Goal: Information Seeking & Learning: Learn about a topic

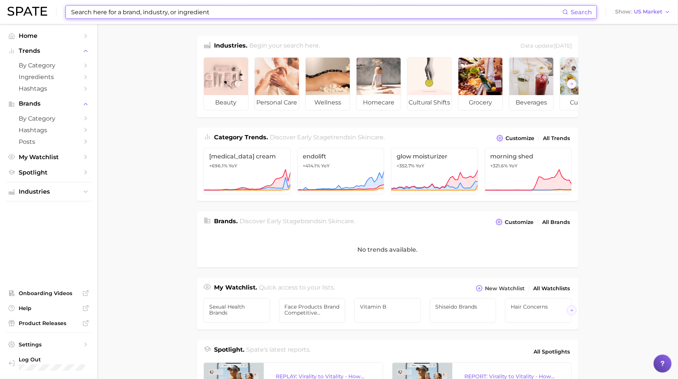
click at [174, 11] on input at bounding box center [316, 12] width 492 height 13
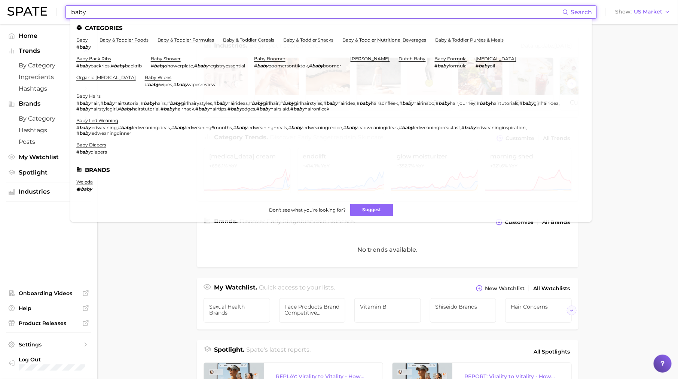
click at [186, 10] on input "baby" at bounding box center [316, 12] width 492 height 13
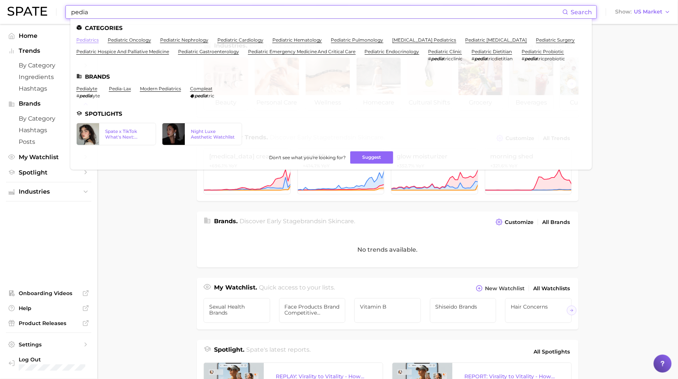
type input "pedia"
click at [95, 39] on link "pediatrics" at bounding box center [87, 40] width 22 height 6
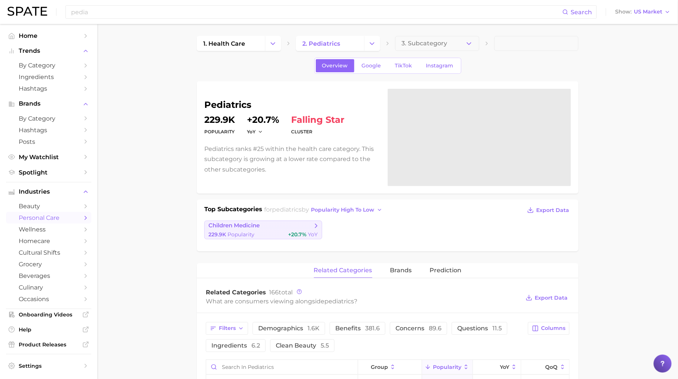
click at [264, 223] on span "children medicine" at bounding box center [260, 225] width 104 height 7
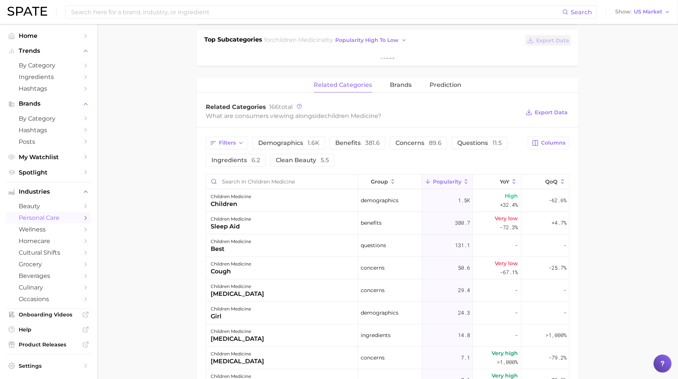
scroll to position [137, 0]
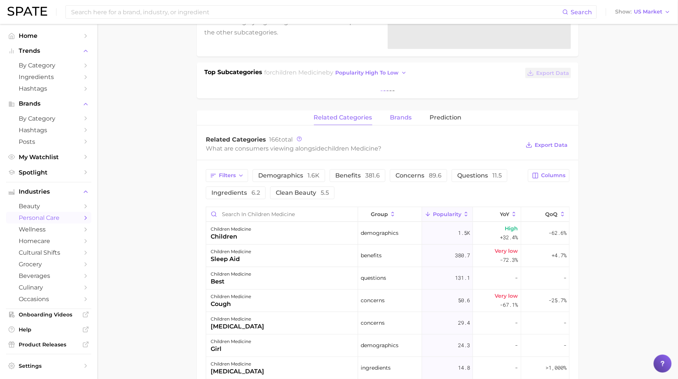
click at [397, 114] on span "brands" at bounding box center [401, 117] width 22 height 7
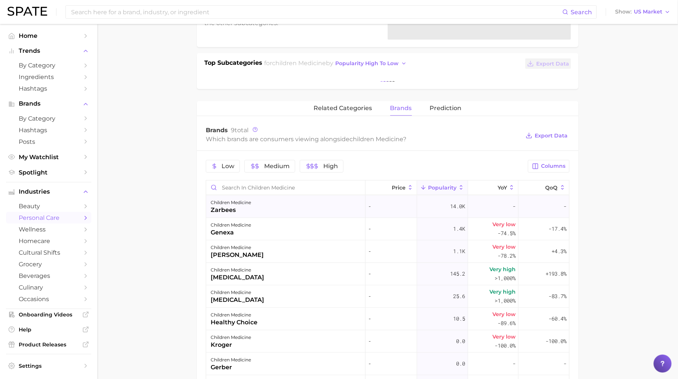
scroll to position [0, 0]
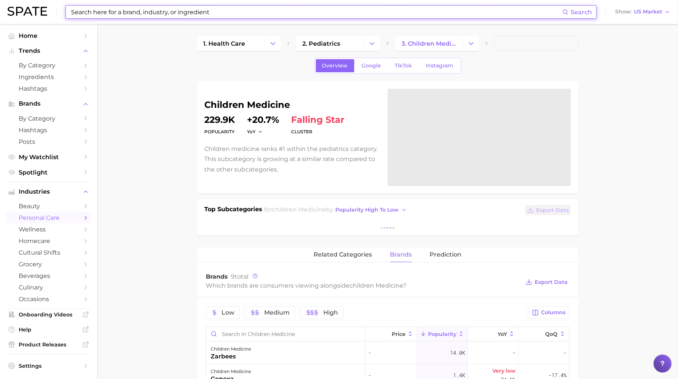
click at [205, 16] on input at bounding box center [316, 12] width 492 height 13
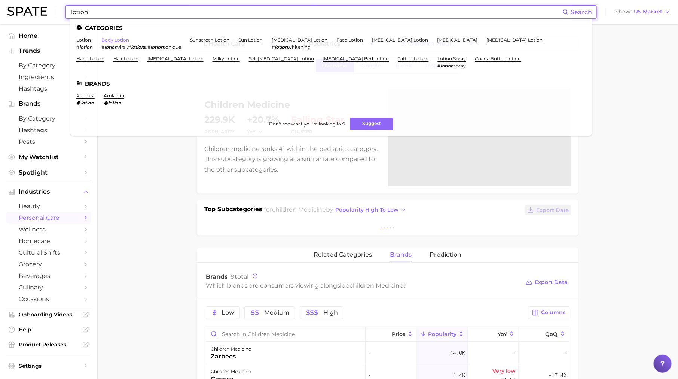
type input "lotion"
click at [103, 39] on link "body lotion" at bounding box center [115, 40] width 28 height 6
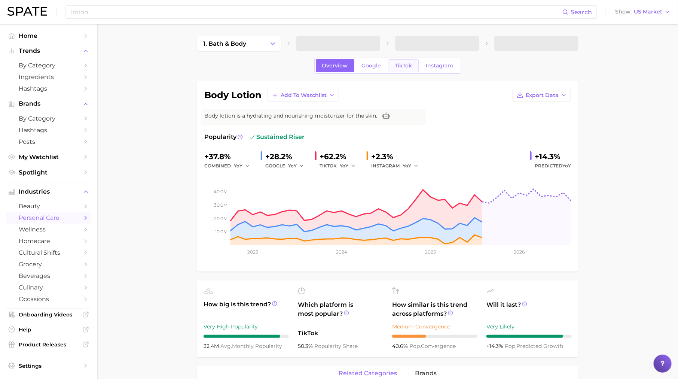
click at [402, 61] on link "TikTok" at bounding box center [404, 65] width 30 height 13
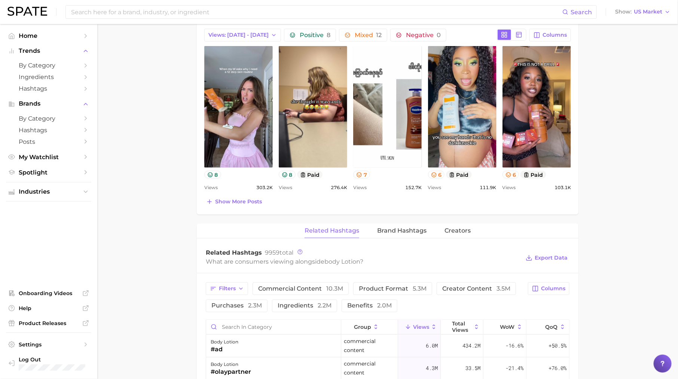
scroll to position [417, 0]
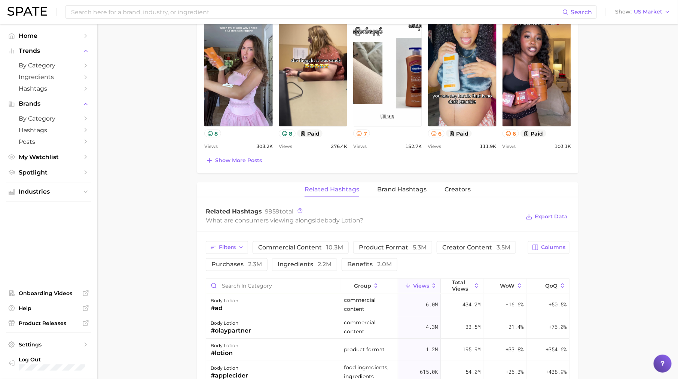
click at [277, 288] on input "Search in category" at bounding box center [273, 286] width 135 height 14
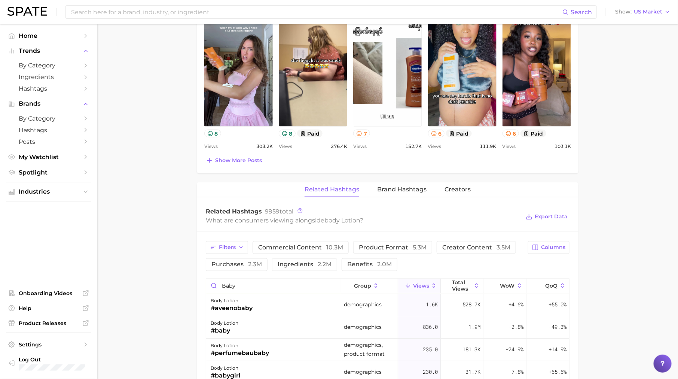
scroll to position [489, 0]
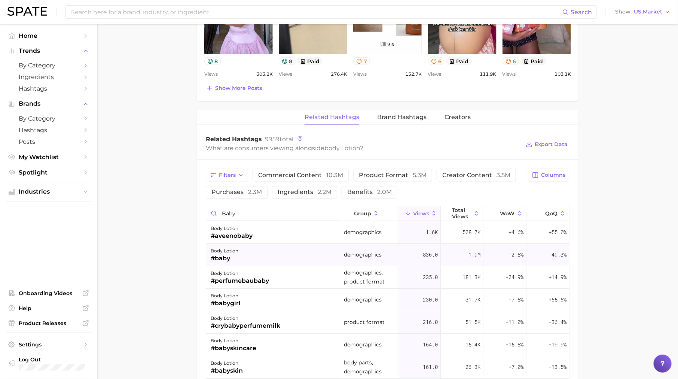
type input "baby"
click at [264, 246] on div "body lotion #baby" at bounding box center [273, 255] width 135 height 22
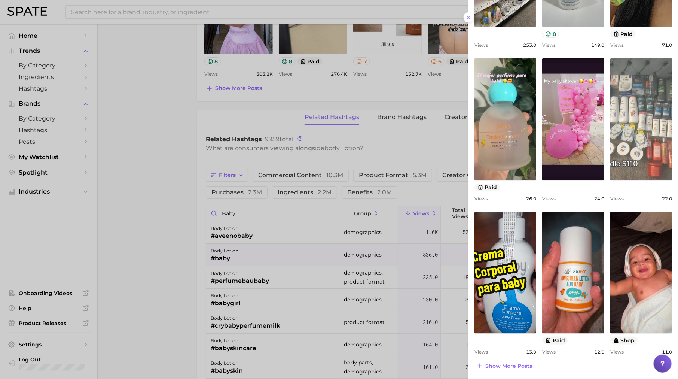
scroll to position [180, 0]
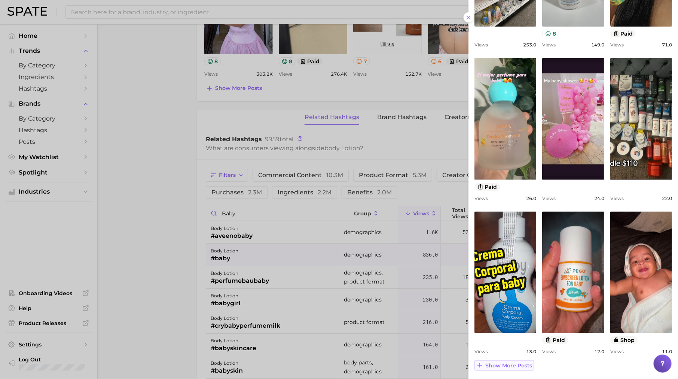
click at [507, 365] on span "Show more posts" at bounding box center [508, 365] width 47 height 6
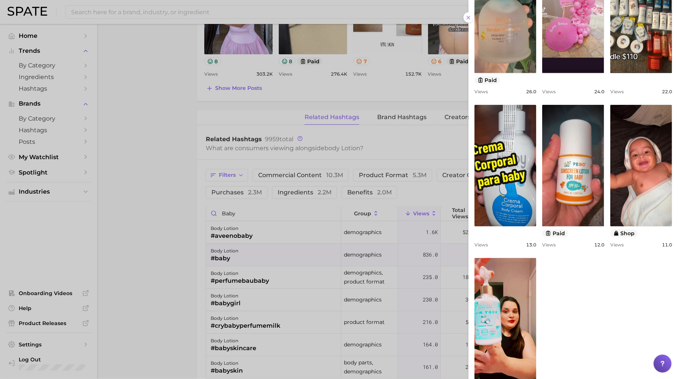
click at [328, 310] on div at bounding box center [339, 189] width 678 height 379
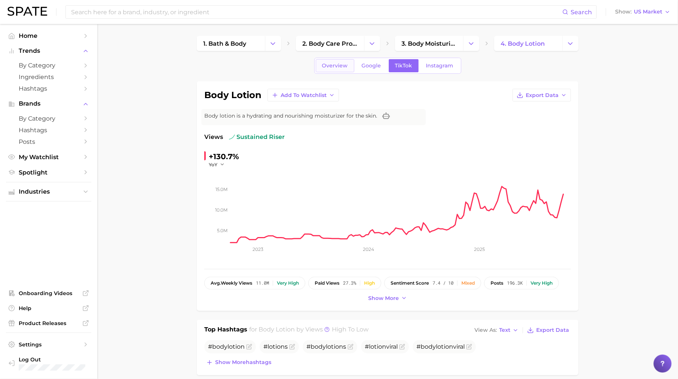
click at [339, 69] on link "Overview" at bounding box center [335, 65] width 39 height 13
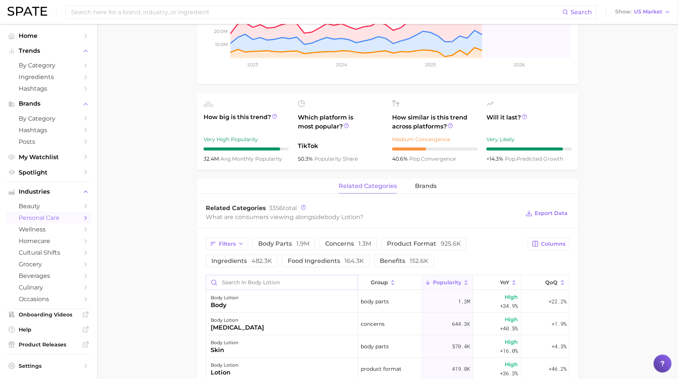
click at [269, 279] on input "Search in body lotion" at bounding box center [282, 282] width 152 height 14
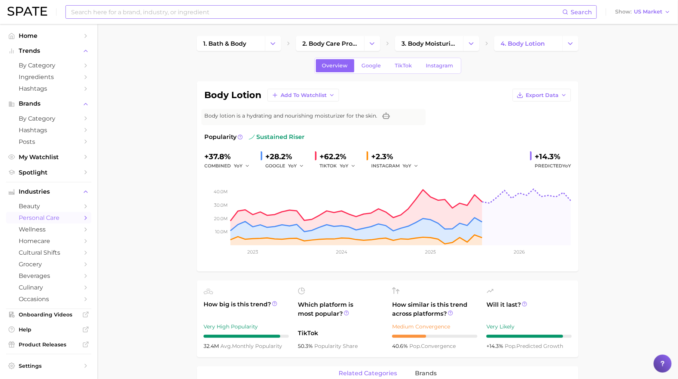
type input "baby"
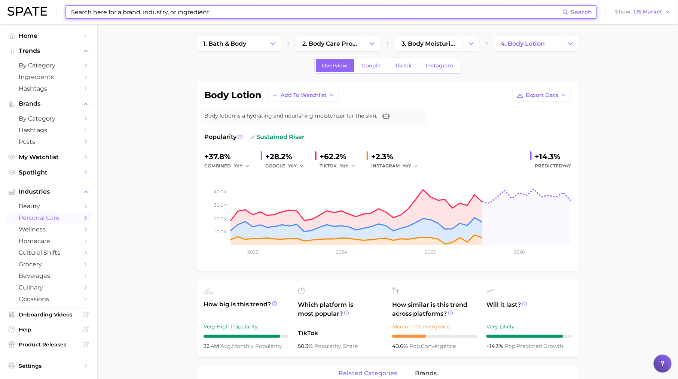
click at [287, 10] on input at bounding box center [316, 12] width 492 height 13
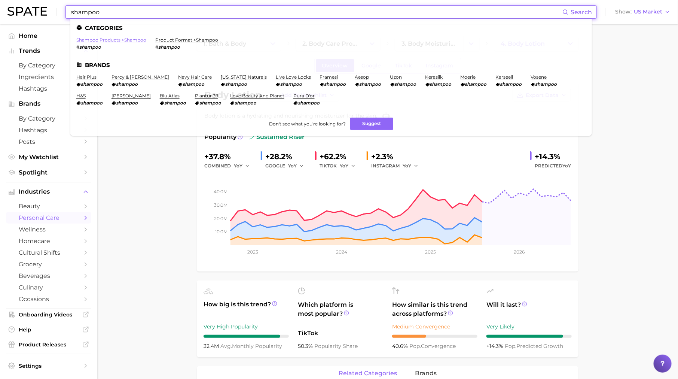
type input "shampoo"
click at [129, 42] on link "shampoo products > shampoo" at bounding box center [111, 40] width 70 height 6
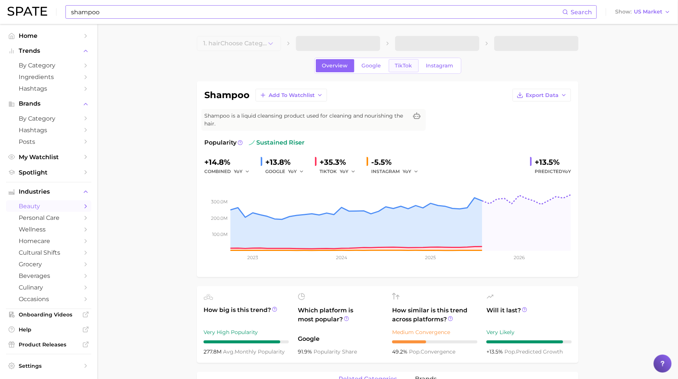
click at [403, 64] on span "TikTok" at bounding box center [403, 65] width 17 height 6
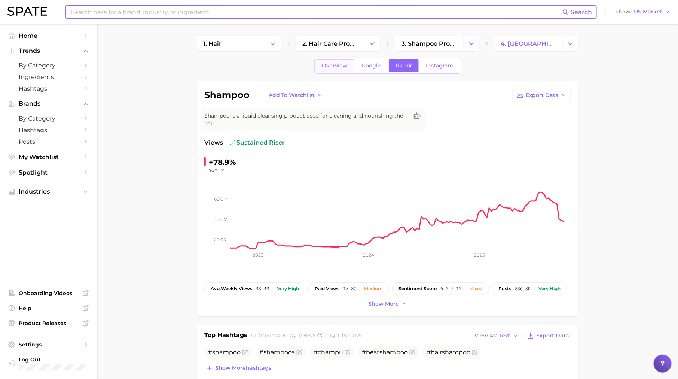
click at [334, 68] on span "Overview" at bounding box center [335, 65] width 26 height 6
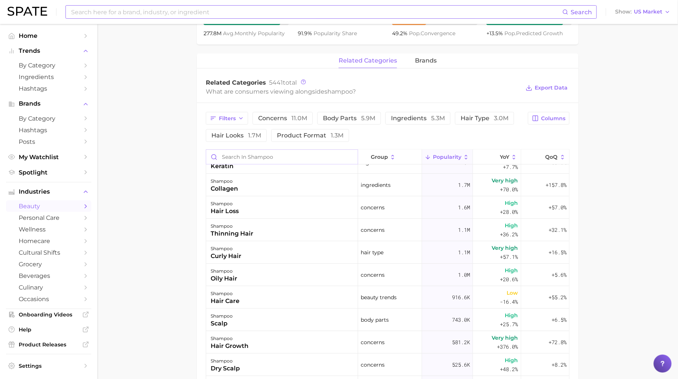
click at [309, 156] on input "Search in shampoo" at bounding box center [282, 157] width 152 height 14
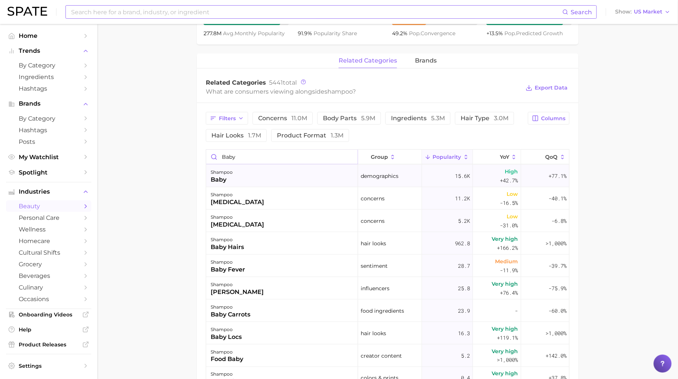
type input "baby"
click at [298, 177] on div "shampoo baby" at bounding box center [282, 176] width 152 height 22
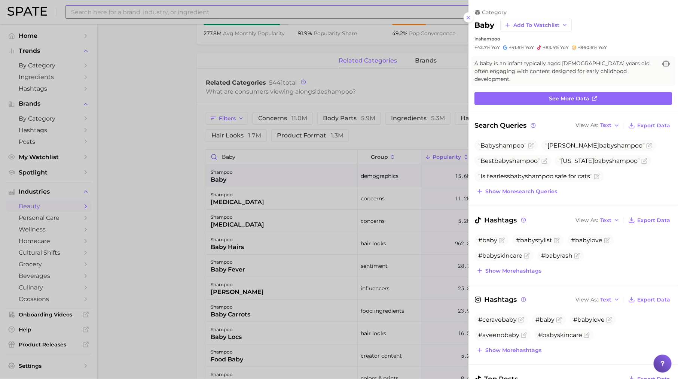
click at [227, 31] on div at bounding box center [339, 189] width 678 height 379
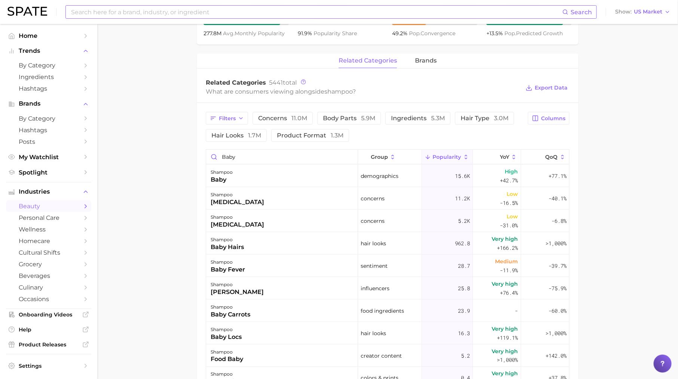
click at [238, 16] on input at bounding box center [316, 12] width 492 height 13
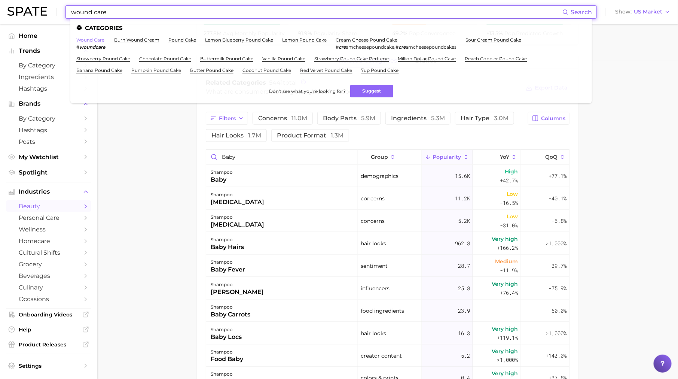
type input "wound care"
click at [100, 41] on link "wound care" at bounding box center [90, 40] width 28 height 6
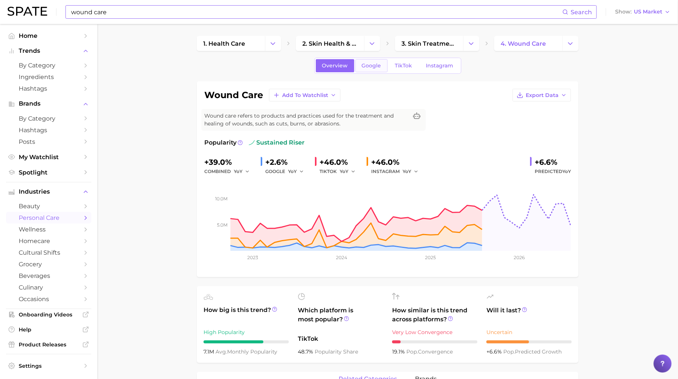
click at [380, 65] on span "Google" at bounding box center [371, 65] width 19 height 6
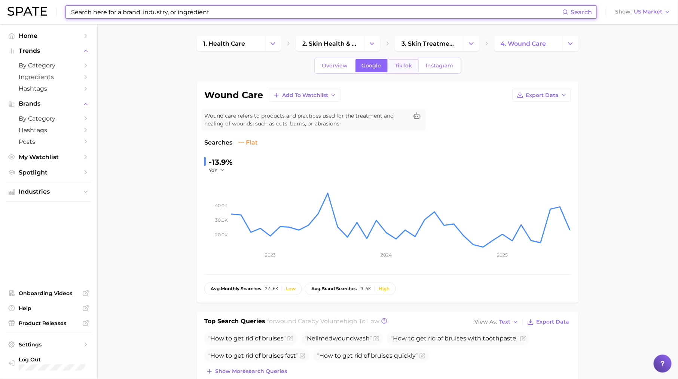
click at [412, 64] on link "TikTok" at bounding box center [404, 65] width 30 height 13
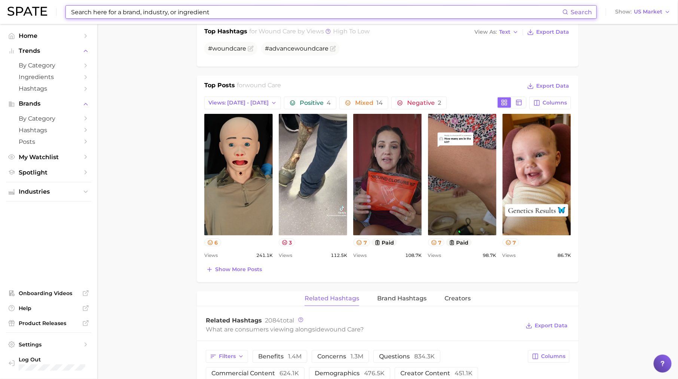
scroll to position [313, 0]
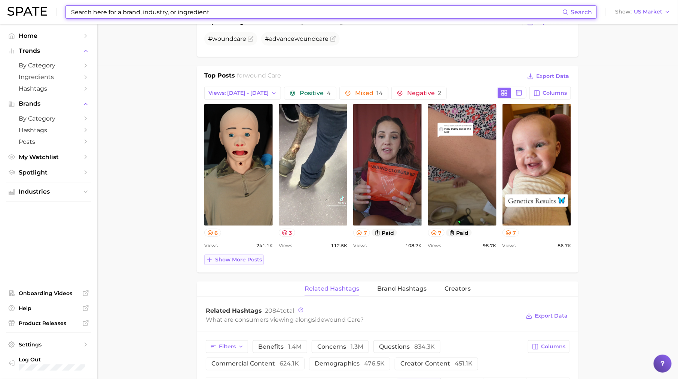
click at [239, 262] on button "Show more posts" at bounding box center [233, 259] width 59 height 10
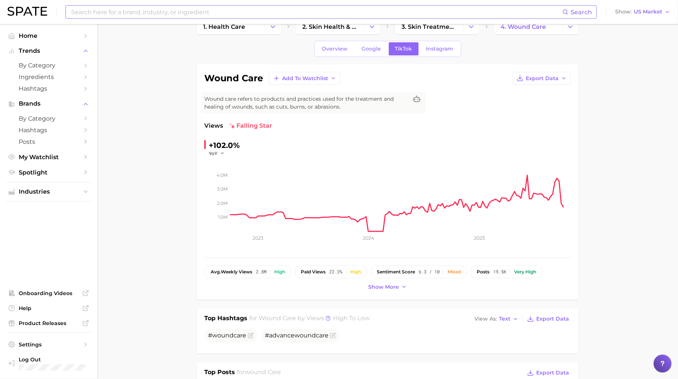
scroll to position [0, 0]
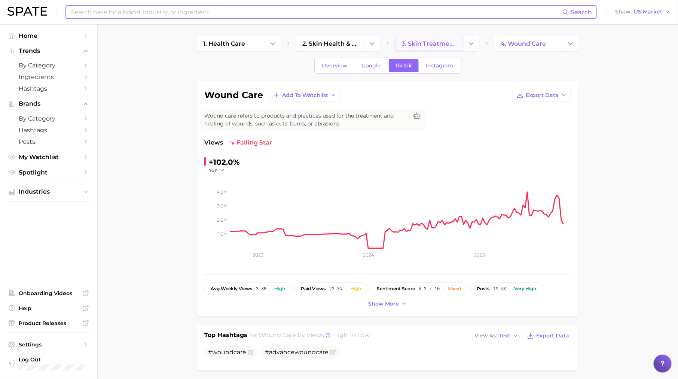
click at [431, 43] on span "3. skin treatments" at bounding box center [428, 43] width 55 height 7
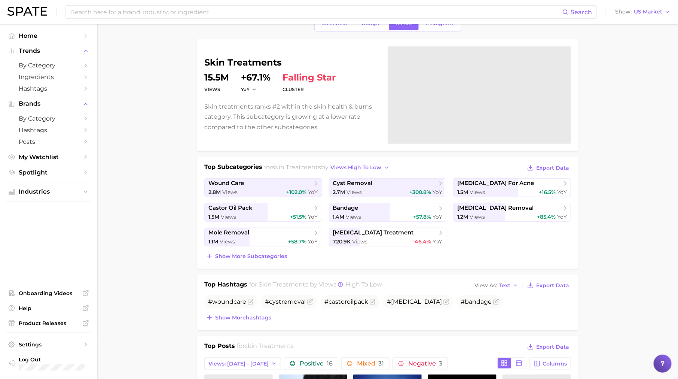
scroll to position [55, 0]
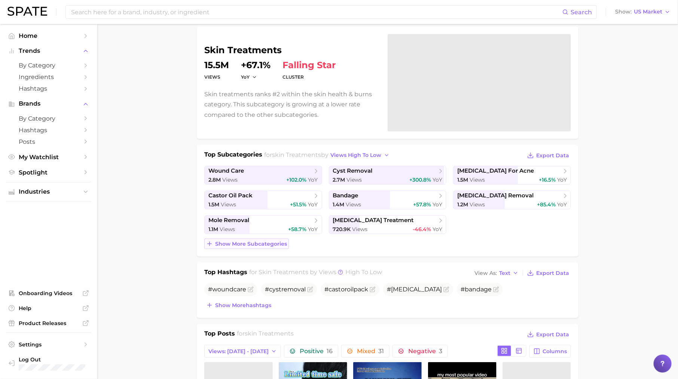
click at [256, 242] on span "Show more subcategories" at bounding box center [251, 244] width 72 height 6
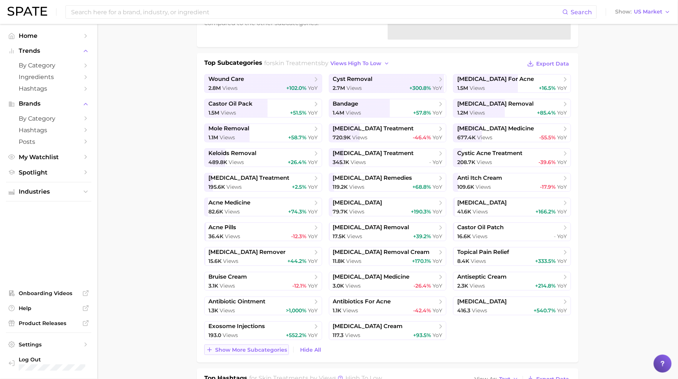
scroll to position [146, 0]
click at [363, 180] on span "[MEDICAL_DATA] remedies" at bounding box center [372, 178] width 79 height 7
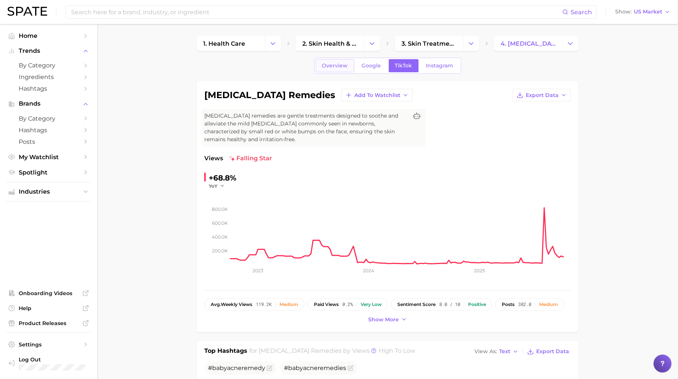
click at [336, 62] on span "Overview" at bounding box center [335, 65] width 26 height 6
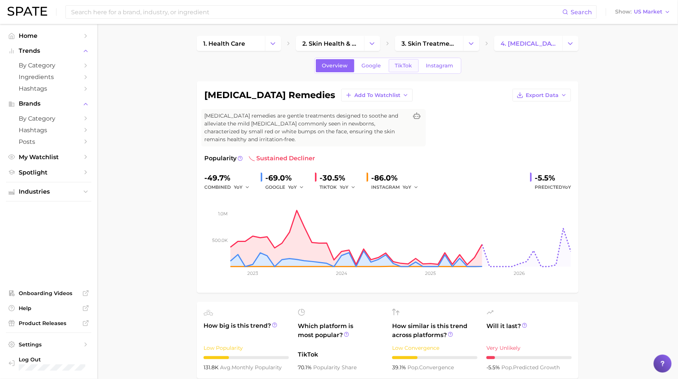
click at [403, 65] on span "TikTok" at bounding box center [403, 65] width 17 height 6
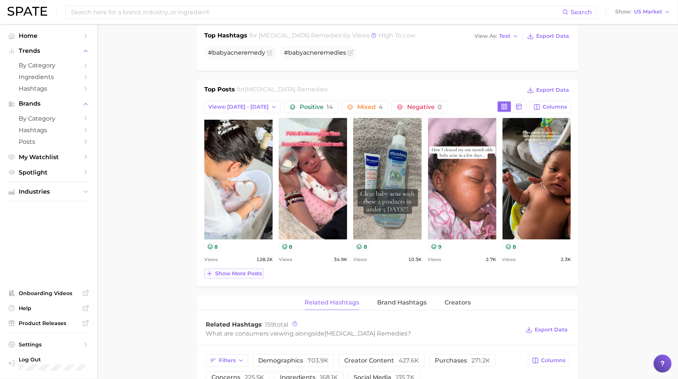
click at [228, 271] on span "Show more posts" at bounding box center [238, 273] width 47 height 6
